Goal: Find specific page/section: Find specific page/section

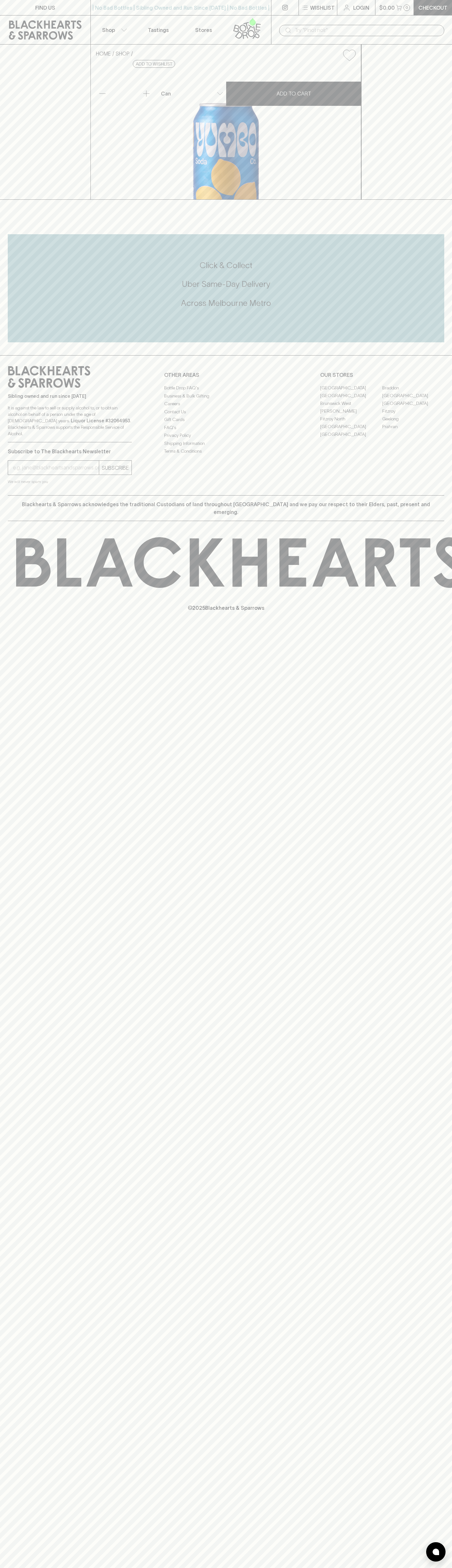
click at [413, 391] on link "Braddon" at bounding box center [413, 388] width 62 height 8
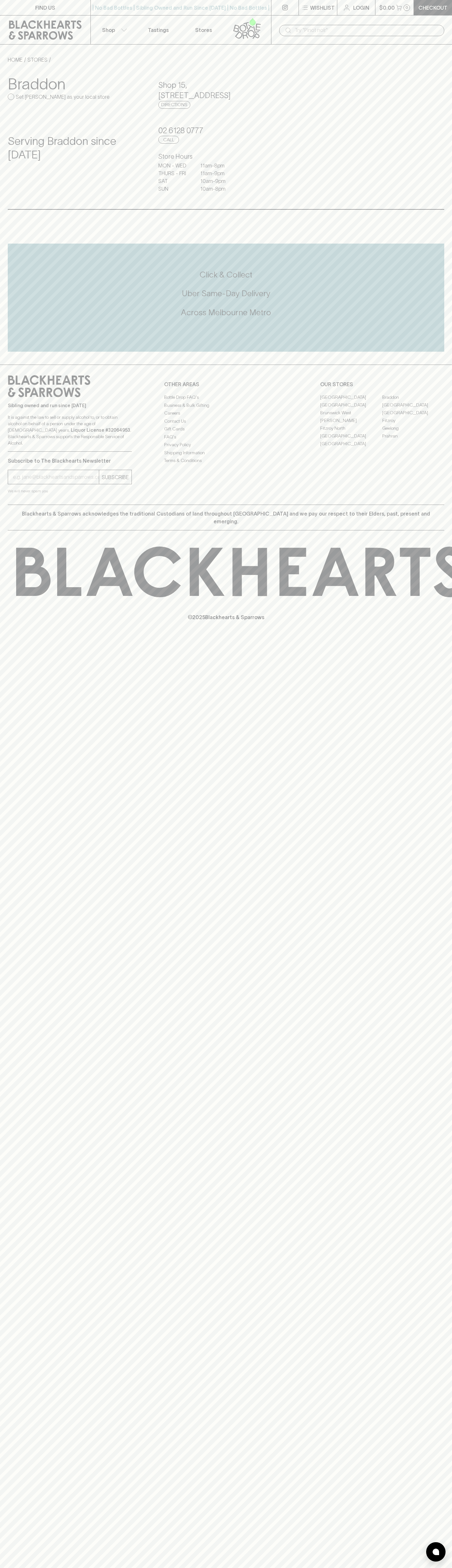
click at [426, 27] on input "text" at bounding box center [366, 30] width 144 height 10
click at [427, 559] on icon at bounding box center [453, 572] width 873 height 51
click at [66, 1567] on html "FIND US | No Bad Bottles | Sibling Owned and Run Since [DATE] | No Bad Bottles …" at bounding box center [226, 784] width 452 height 1568
click at [22, 1335] on div "FIND US | No Bad Bottles | Sibling Owned and Run Since [DATE] | No Bad Bottles …" at bounding box center [226, 784] width 452 height 1568
